Goal: Information Seeking & Learning: Compare options

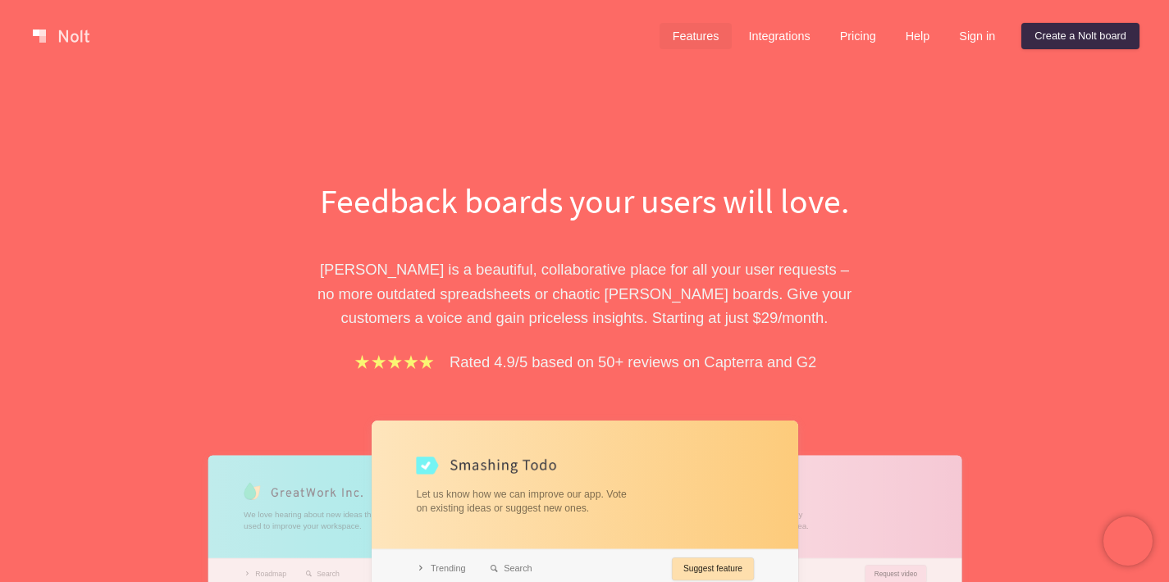
click at [669, 30] on link "Features" at bounding box center [695, 36] width 73 height 26
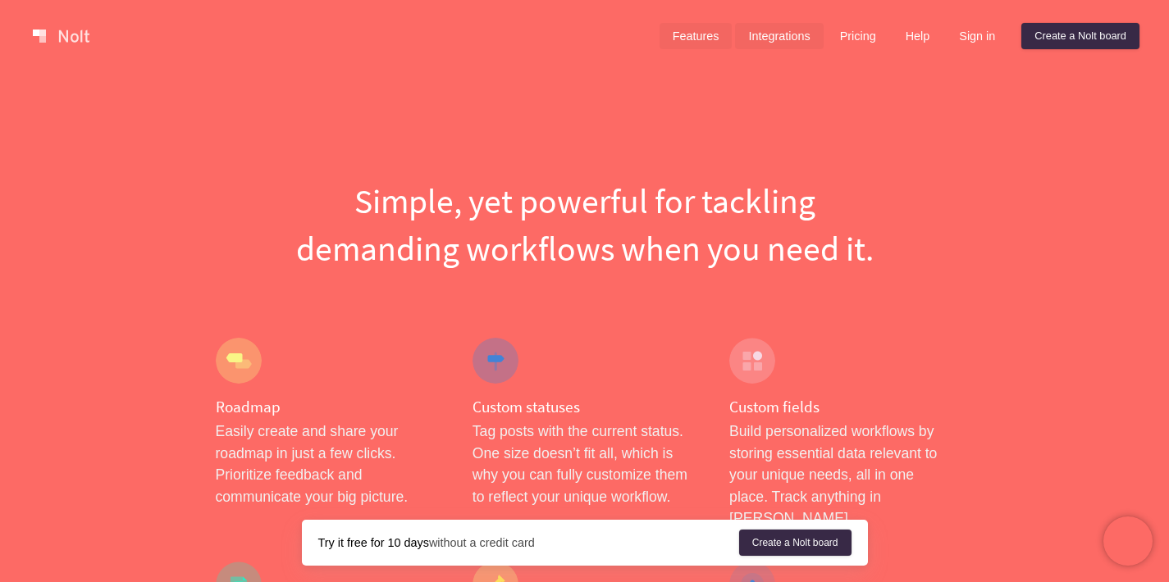
click at [779, 35] on link "Integrations" at bounding box center [779, 36] width 88 height 26
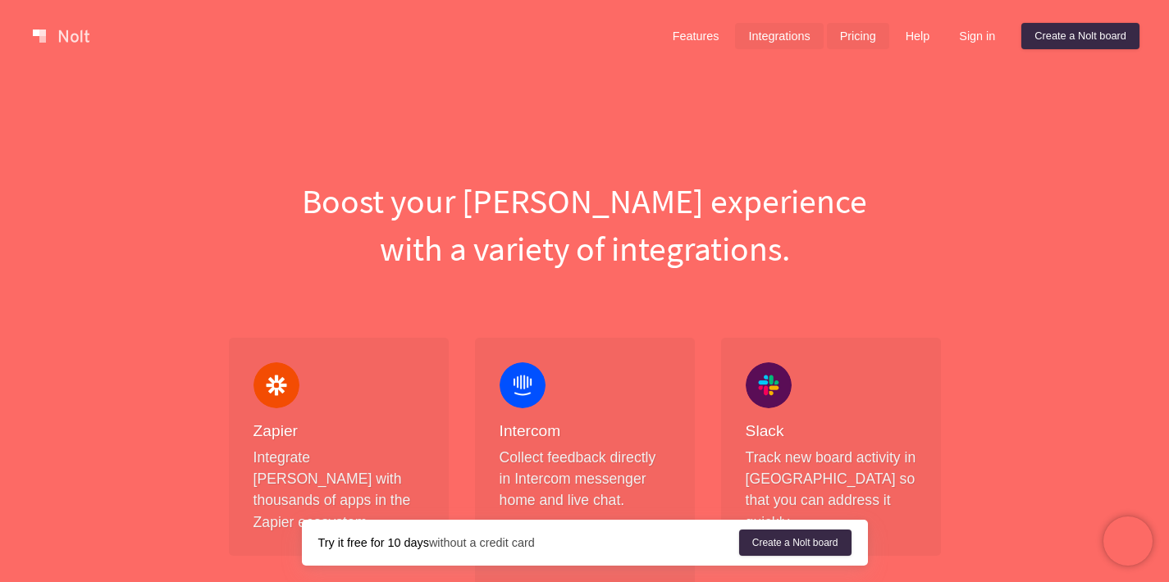
click at [827, 38] on link "Pricing" at bounding box center [858, 36] width 62 height 26
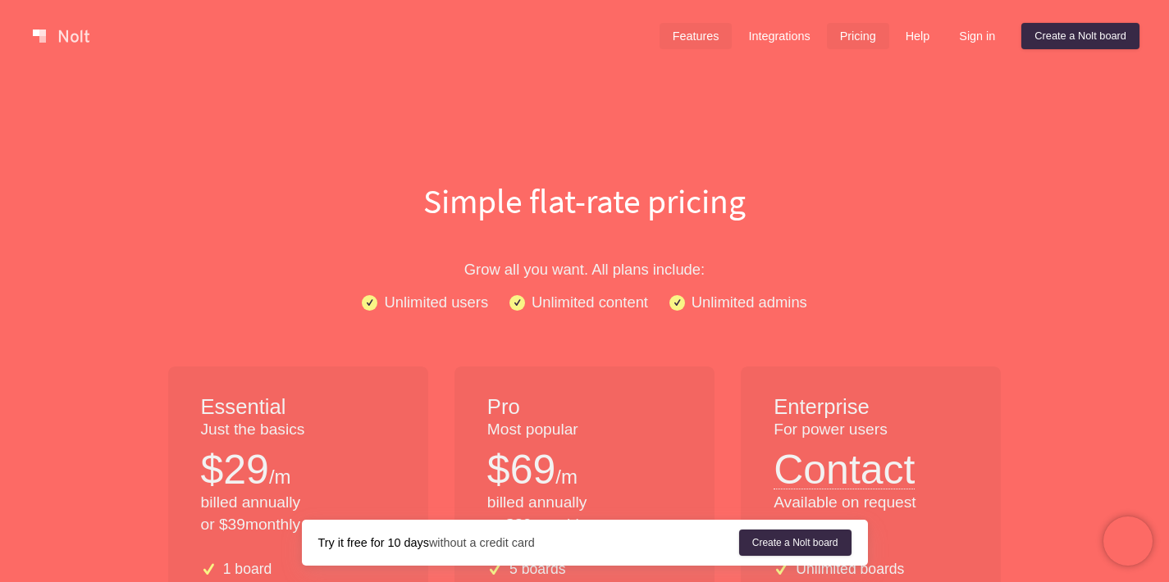
click at [671, 39] on link "Features" at bounding box center [695, 36] width 73 height 26
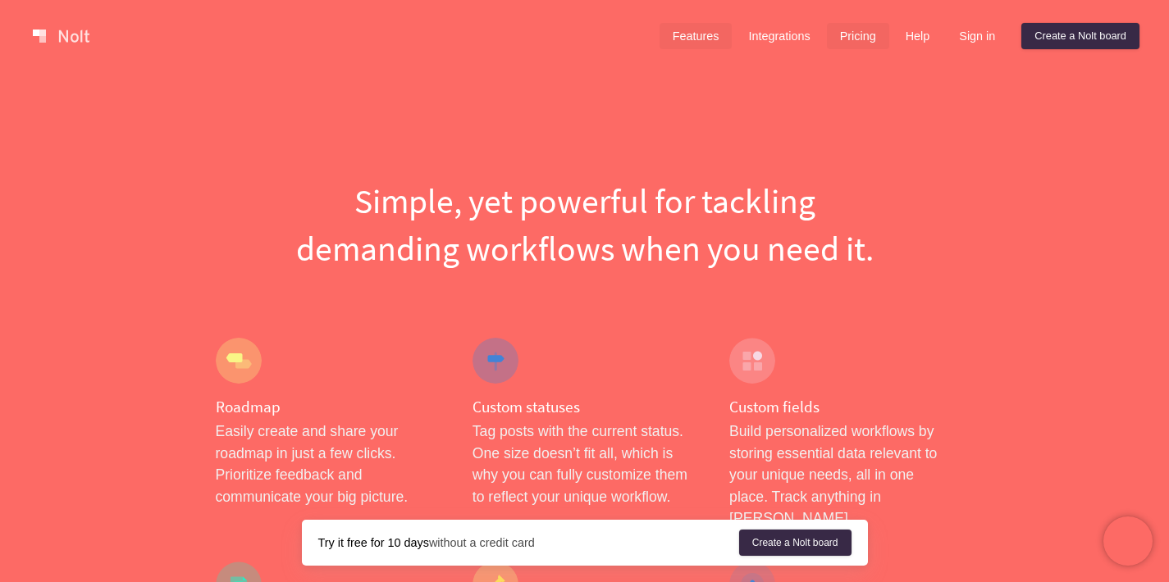
click at [871, 38] on link "Pricing" at bounding box center [858, 36] width 62 height 26
